Goal: Feedback & Contribution: Contribute content

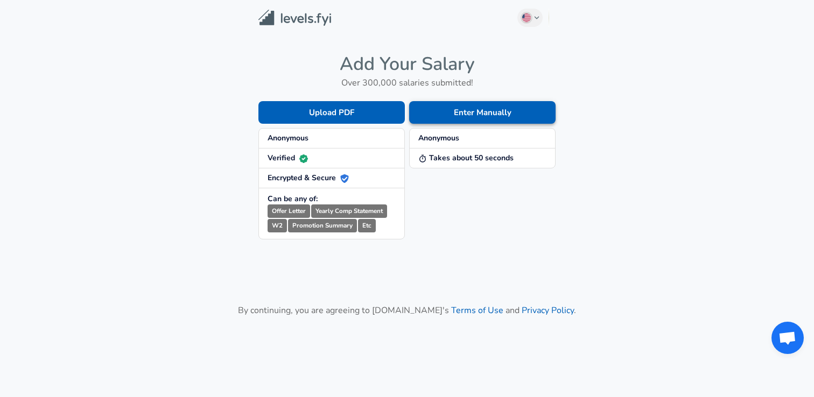
click at [427, 109] on button "Enter Manually" at bounding box center [482, 112] width 146 height 23
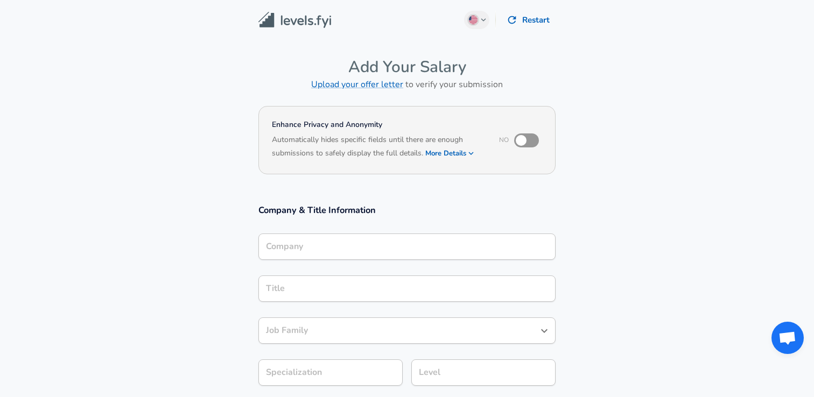
scroll to position [424, 0]
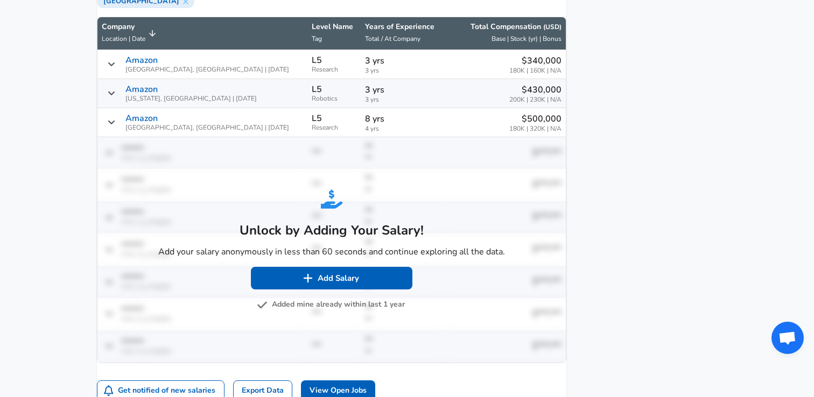
scroll to position [824, 0]
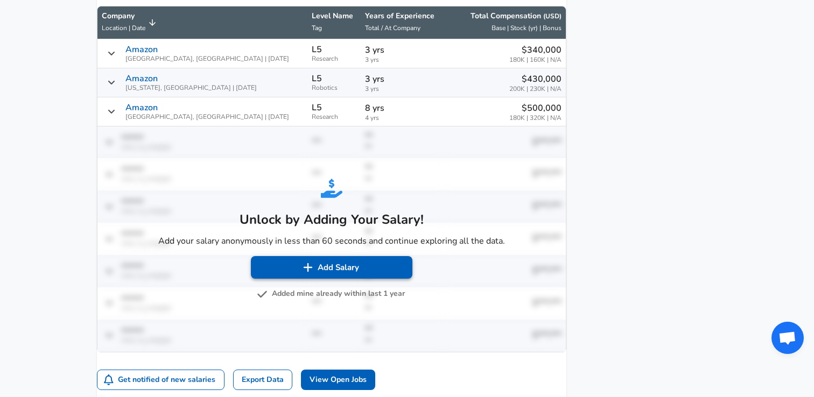
click at [339, 279] on button "Add Salary" at bounding box center [332, 267] width 162 height 23
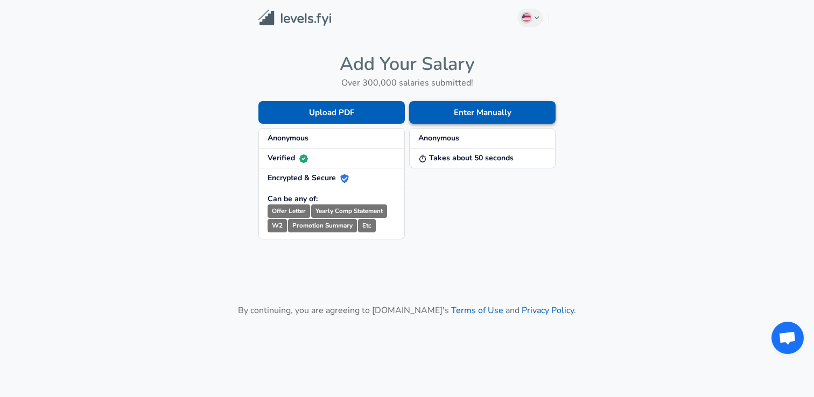
click at [455, 121] on button "Enter Manually" at bounding box center [482, 112] width 146 height 23
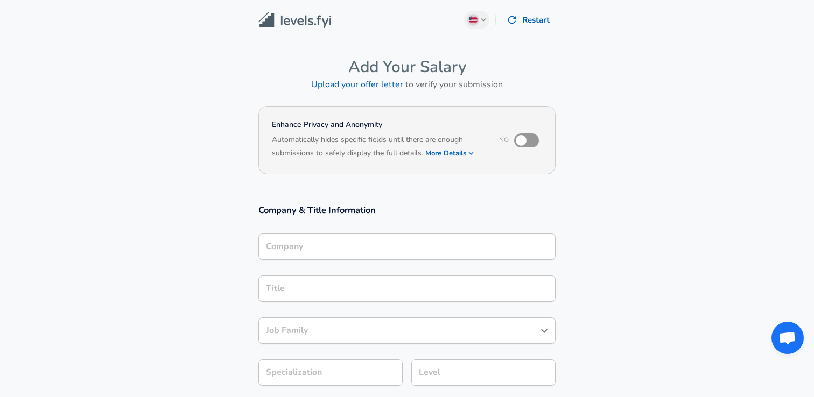
click at [365, 254] on div "Company" at bounding box center [406, 247] width 297 height 26
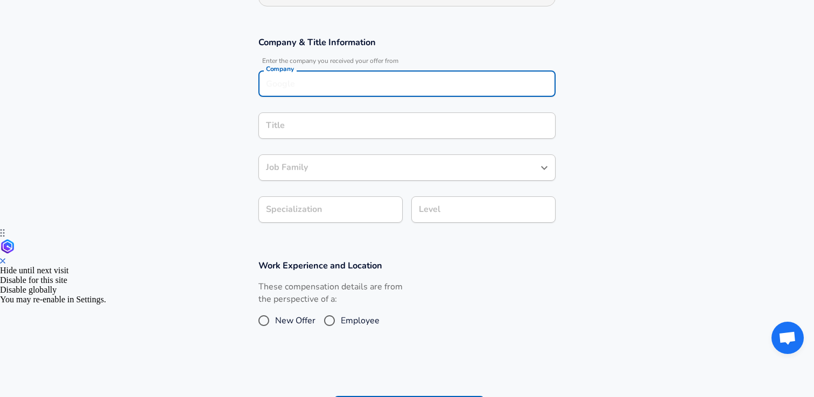
scroll to position [163, 0]
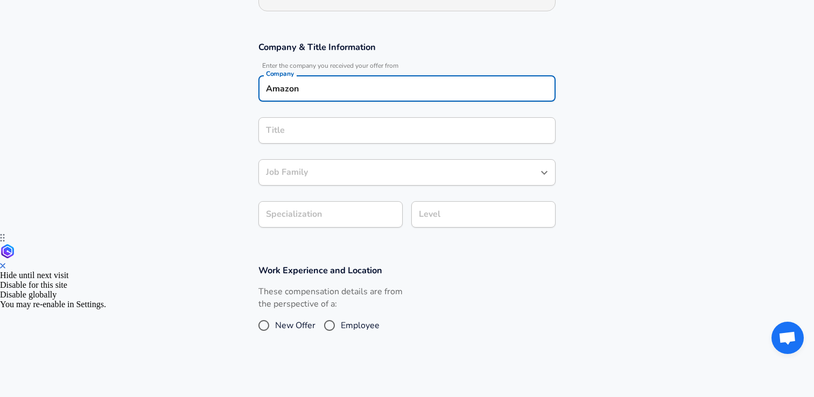
type input "Amazon"
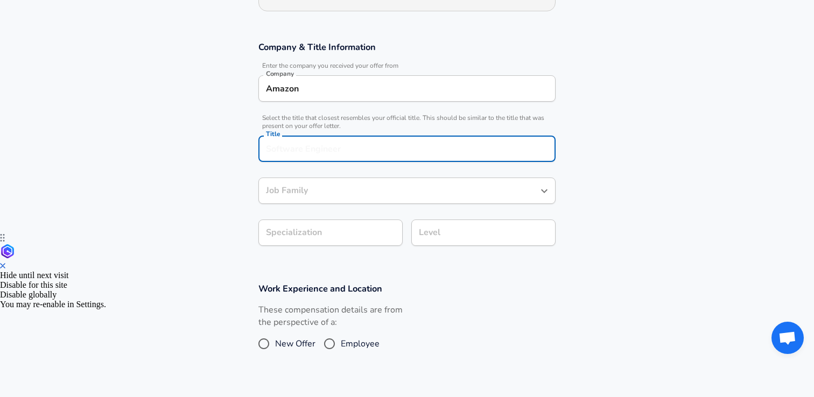
scroll to position [185, 0]
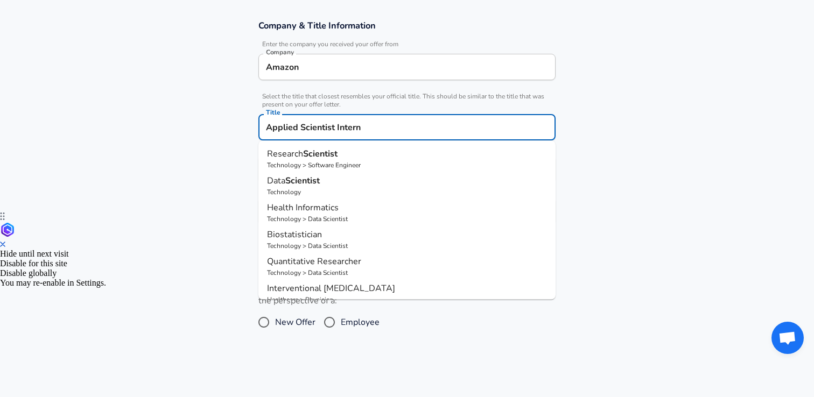
type input "Applied Scientist Intern"
click at [241, 188] on section "Company & Title Information Enter the company you received your offer from Comp…" at bounding box center [407, 128] width 814 height 242
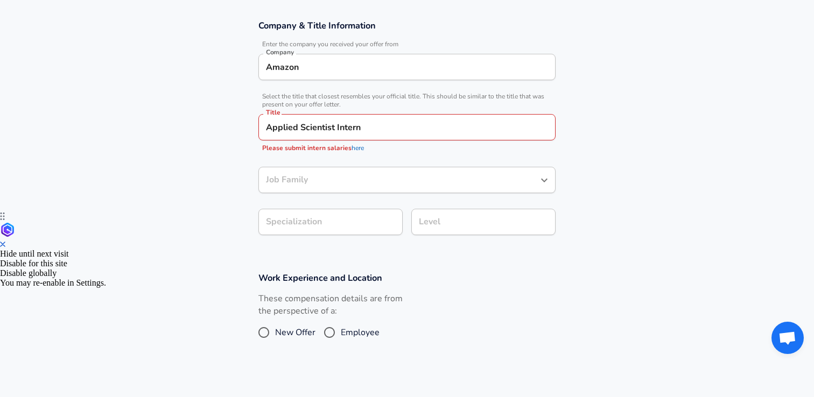
click at [360, 147] on link "here" at bounding box center [358, 148] width 12 height 9
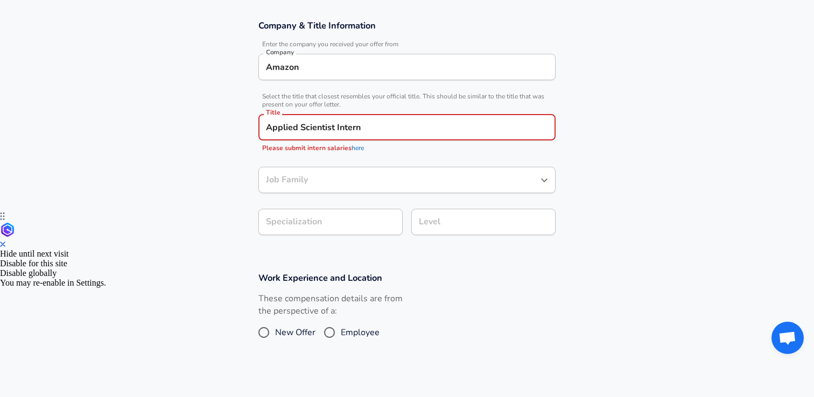
scroll to position [184, 0]
